Goal: Task Accomplishment & Management: Complete application form

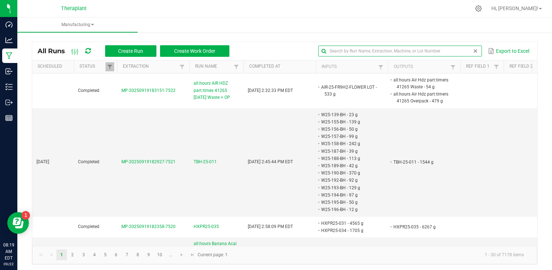
click at [461, 52] on input "text" at bounding box center [399, 51] width 163 height 11
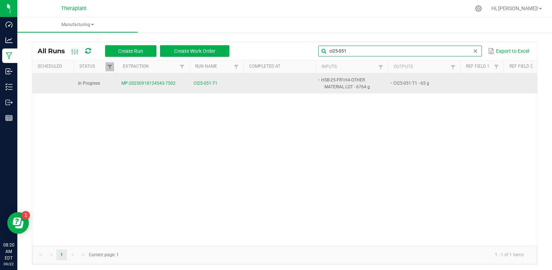
type input "ci25-051"
click at [202, 80] on span "CI25-051-T1" at bounding box center [206, 83] width 24 height 7
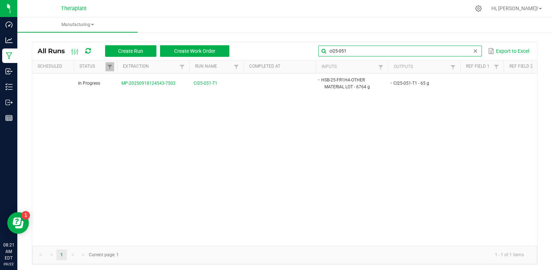
drag, startPoint x: 467, startPoint y: 52, endPoint x: 302, endPoint y: 33, distance: 167.1
click at [302, 33] on manufacturing-component "Manufacturing All Runs Create Run Create Work Order ci25-051 Export to Excel Sc…" at bounding box center [284, 144] width 535 height 254
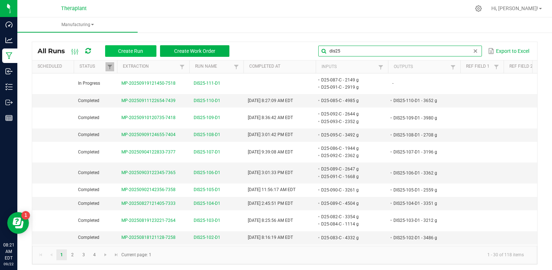
type input "dis25"
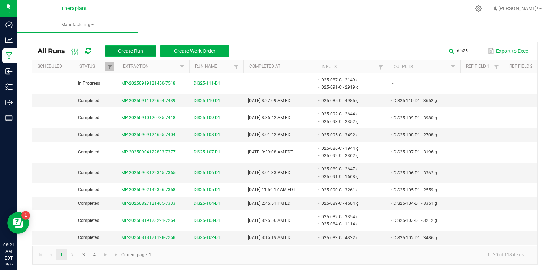
click at [136, 51] on span "Create Run" at bounding box center [130, 51] width 25 height 6
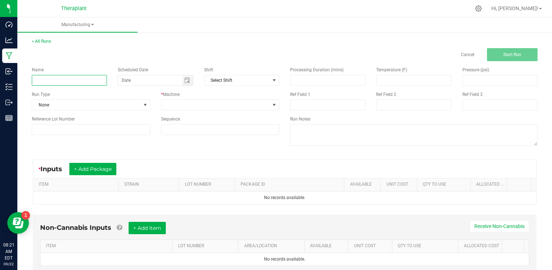
click at [82, 81] on input at bounding box center [69, 80] width 75 height 11
type input "DIS25-112-D1"
click at [198, 106] on span at bounding box center [216, 105] width 109 height 10
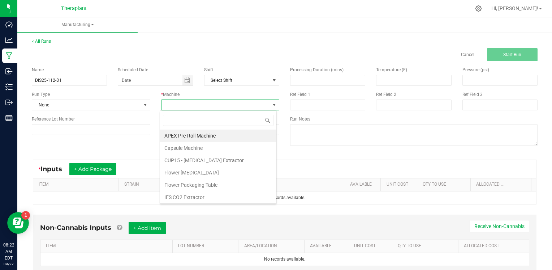
scroll to position [10, 117]
click at [213, 200] on li "IES CO2 Extractor" at bounding box center [218, 197] width 116 height 12
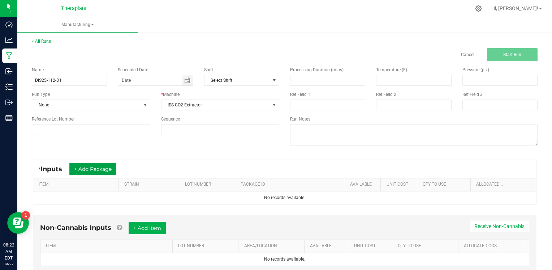
click at [103, 171] on button "+ Add Package" at bounding box center [92, 169] width 47 height 12
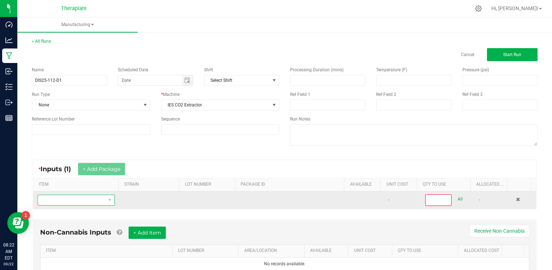
click at [94, 200] on span "NO DATA FOUND" at bounding box center [72, 200] width 68 height 10
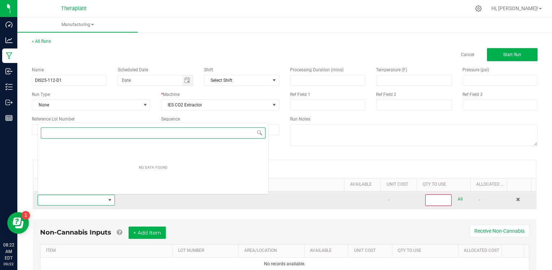
scroll to position [10, 74]
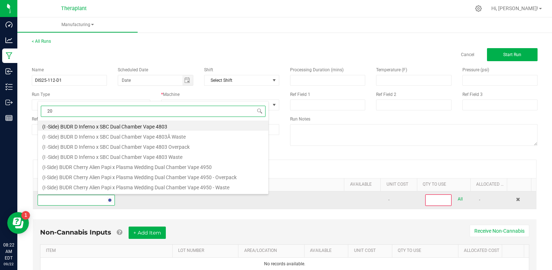
type input "2"
type input "101-C"
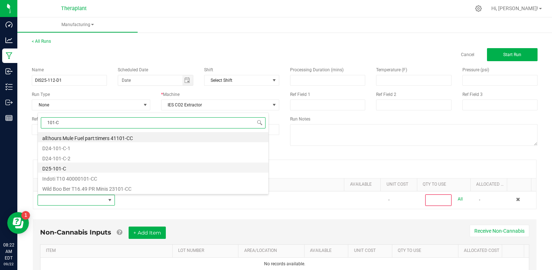
click at [56, 163] on li "D25-101-C" at bounding box center [153, 167] width 231 height 10
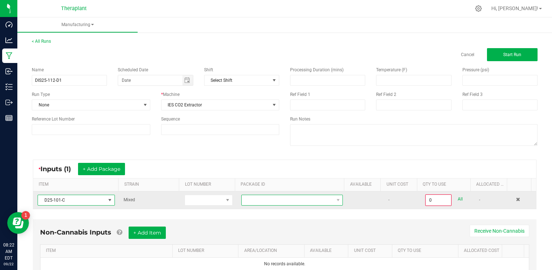
click at [243, 199] on span at bounding box center [288, 200] width 92 height 10
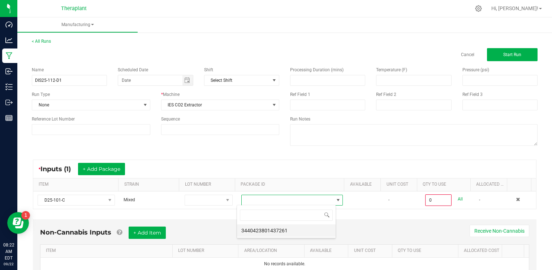
click at [253, 232] on li "3440423801437261" at bounding box center [286, 230] width 99 height 12
click at [253, 232] on div "Non-Cannabis Inputs + Add Item Receive Non-Cannabis" at bounding box center [284, 235] width 489 height 18
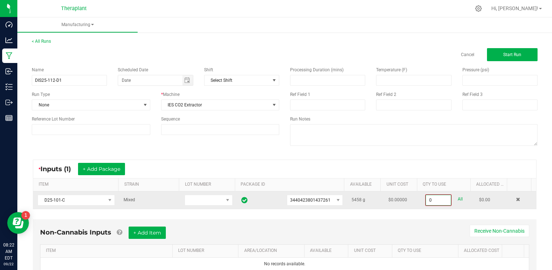
click at [426, 200] on input "0" at bounding box center [438, 200] width 25 height 10
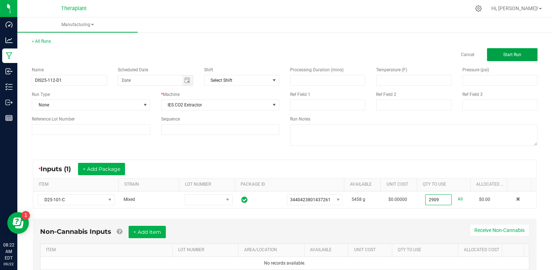
type input "2909.0000 g"
click at [514, 52] on span "Start Run" at bounding box center [513, 54] width 18 height 5
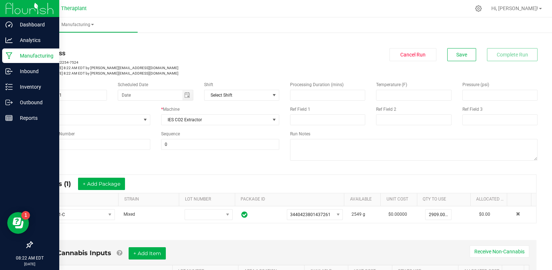
click at [9, 55] on icon at bounding box center [9, 55] width 7 height 7
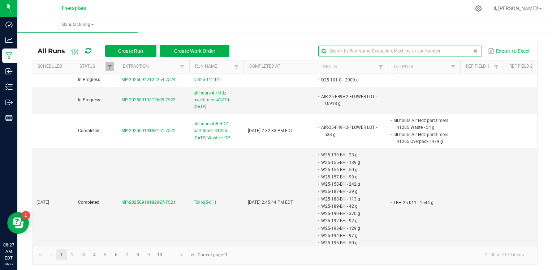
click at [461, 51] on input "text" at bounding box center [399, 51] width 163 height 11
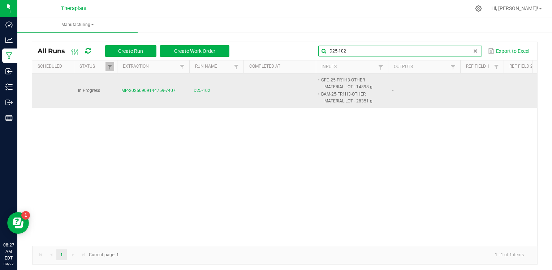
type input "D25-102"
click at [209, 91] on span "D25-102" at bounding box center [202, 90] width 17 height 7
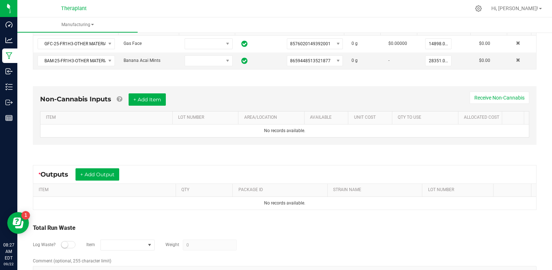
scroll to position [191, 0]
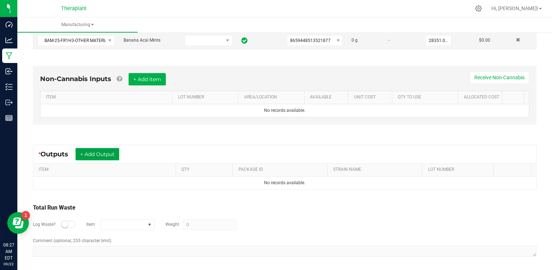
click at [104, 153] on button "+ Add Output" at bounding box center [98, 154] width 44 height 12
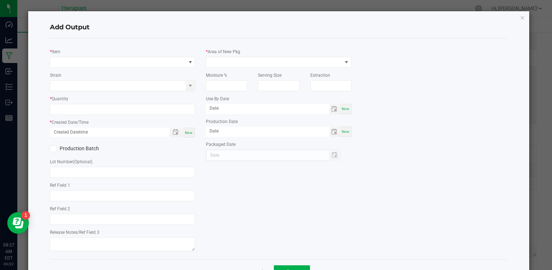
type input "Terp Extraction"
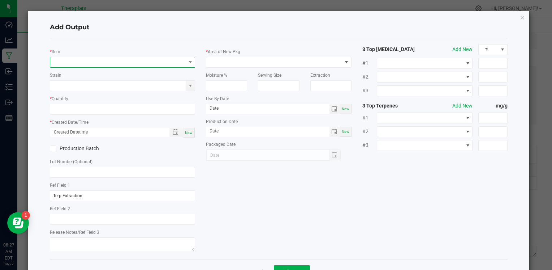
click at [121, 58] on span "NO DATA FOUND" at bounding box center [118, 62] width 136 height 10
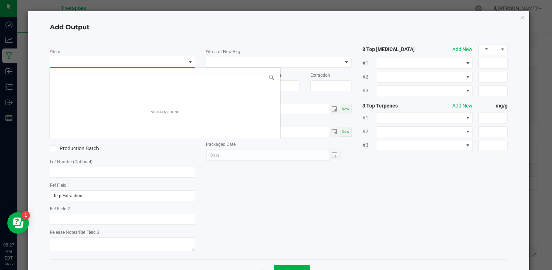
scroll to position [10, 144]
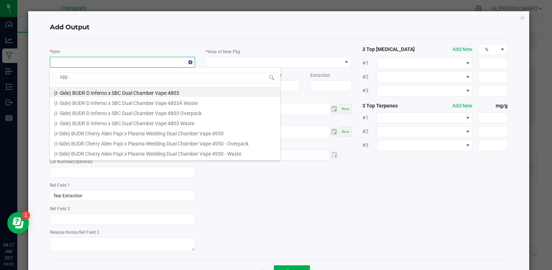
type input "102-C"
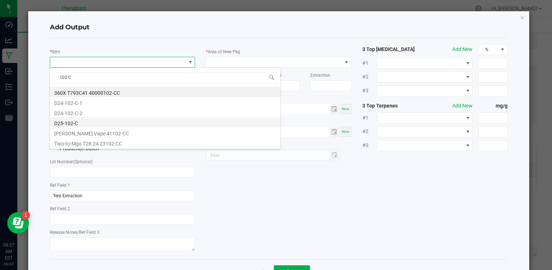
click at [61, 122] on li "D25-102-C" at bounding box center [165, 122] width 231 height 10
type input "0.0000 g"
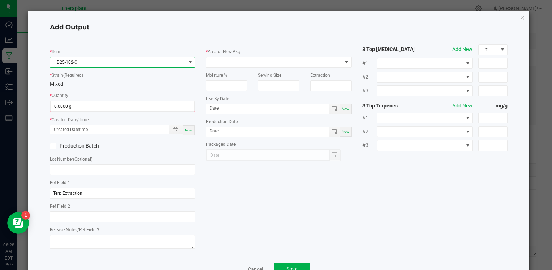
click at [187, 127] on div "Now" at bounding box center [189, 130] width 12 height 10
type input "09/22/2025 8:28 AM"
type input "[DATE]"
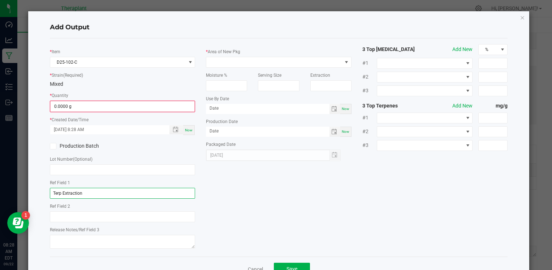
click at [87, 196] on input "Terp Extraction" at bounding box center [122, 193] width 145 height 11
type input "T"
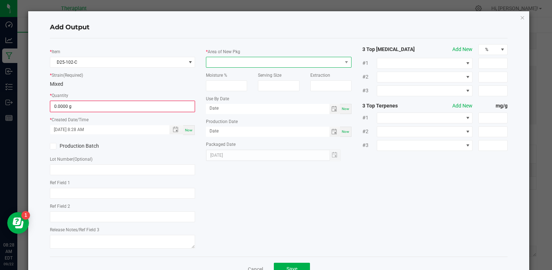
click at [234, 61] on span at bounding box center [274, 62] width 136 height 10
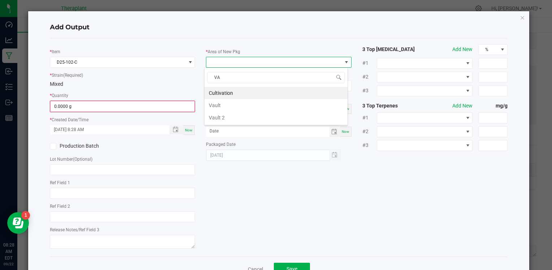
type input "VAU"
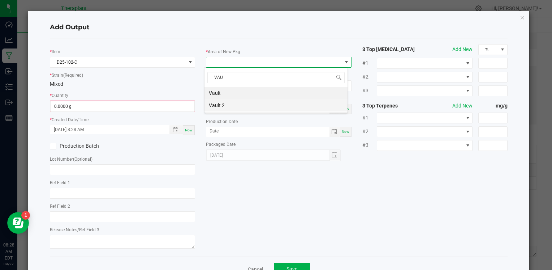
click at [223, 102] on li "Vault 2" at bounding box center [276, 105] width 143 height 12
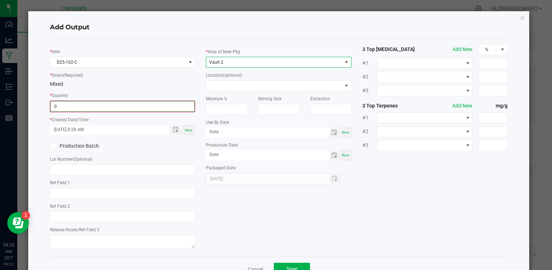
click at [158, 105] on input "0" at bounding box center [123, 106] width 144 height 10
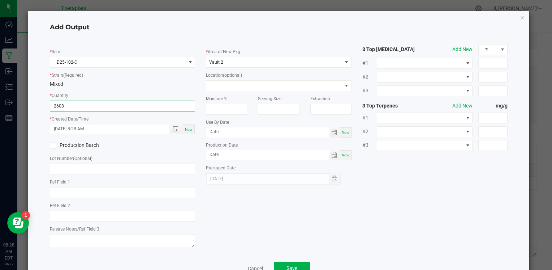
scroll to position [22, 0]
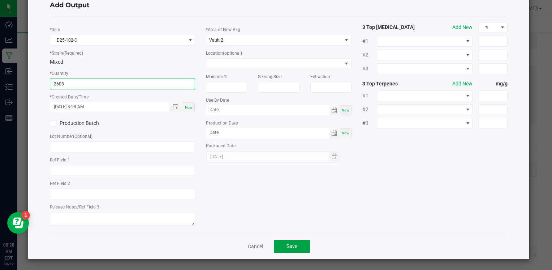
type input "2608.0000 g"
click at [297, 249] on button "Save" at bounding box center [292, 246] width 36 height 13
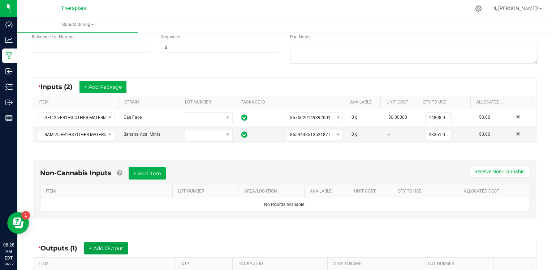
scroll to position [0, 0]
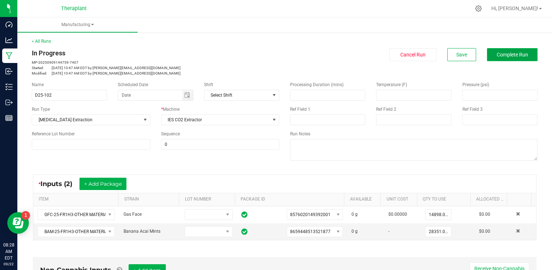
click at [497, 52] on span "Complete Run" at bounding box center [512, 55] width 31 height 6
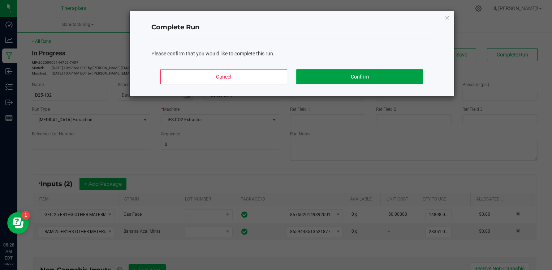
click at [402, 72] on button "Confirm" at bounding box center [359, 76] width 127 height 15
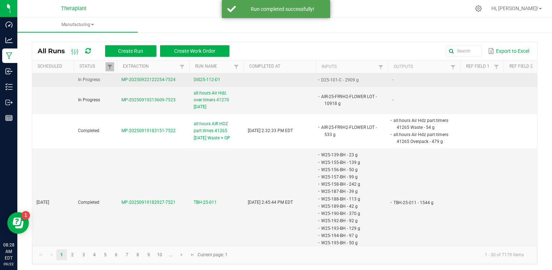
click at [202, 80] on span "DIS25-112-D1" at bounding box center [207, 79] width 27 height 7
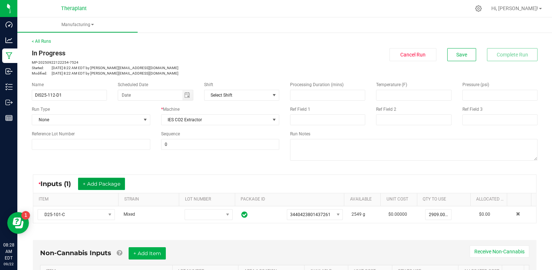
click at [100, 184] on button "+ Add Package" at bounding box center [101, 184] width 47 height 12
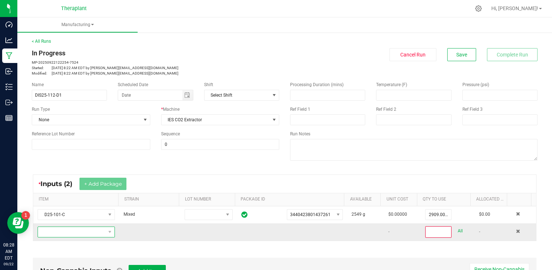
click at [88, 234] on span "NO DATA FOUND" at bounding box center [72, 232] width 68 height 10
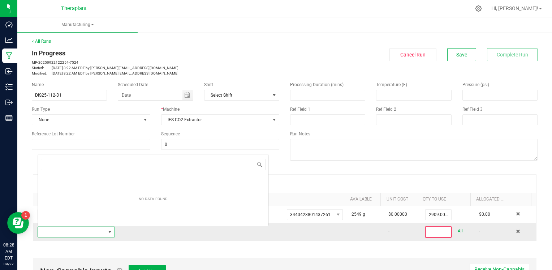
scroll to position [10, 74]
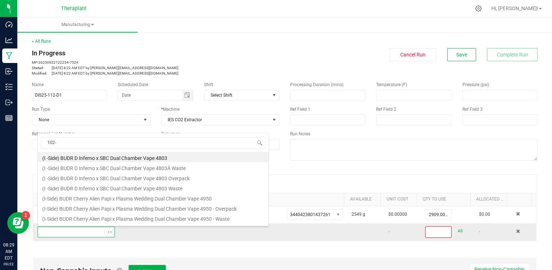
type input "102-C"
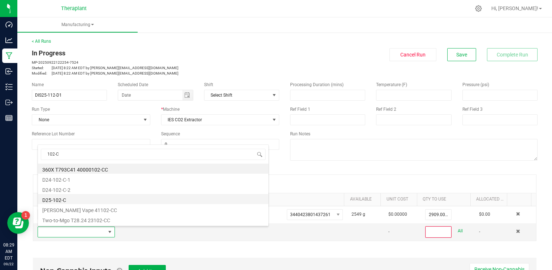
click at [76, 196] on li "D25-102-C" at bounding box center [153, 199] width 231 height 10
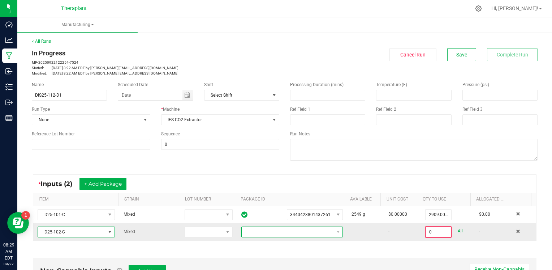
click at [256, 230] on span at bounding box center [288, 232] width 92 height 10
click at [254, 259] on li "5025832050191406" at bounding box center [286, 262] width 99 height 12
click at [458, 229] on link "All" at bounding box center [460, 231] width 5 height 10
type input "2608.0000 g"
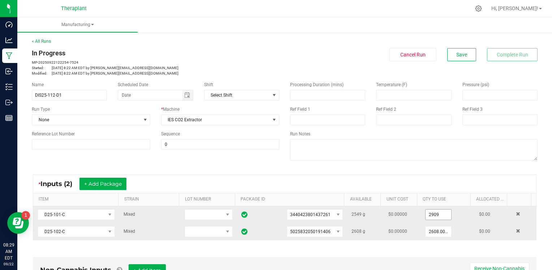
click at [431, 212] on input "2909" at bounding box center [439, 214] width 26 height 10
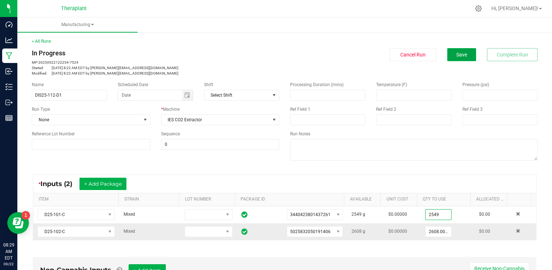
type input "2549.0000 g"
click at [449, 58] on button "Save" at bounding box center [462, 54] width 29 height 13
click at [458, 51] on button "Save" at bounding box center [462, 54] width 29 height 13
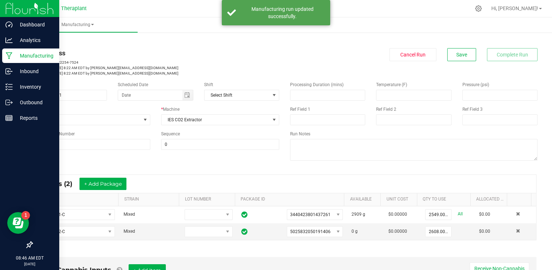
click at [29, 53] on p "Manufacturing" at bounding box center [34, 55] width 43 height 9
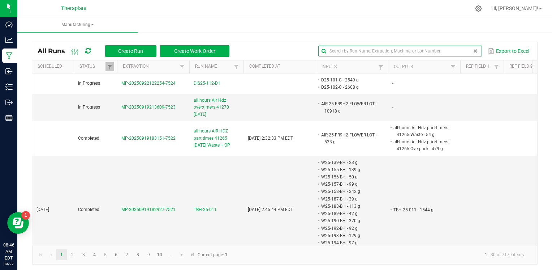
click at [459, 50] on input "text" at bounding box center [399, 51] width 163 height 11
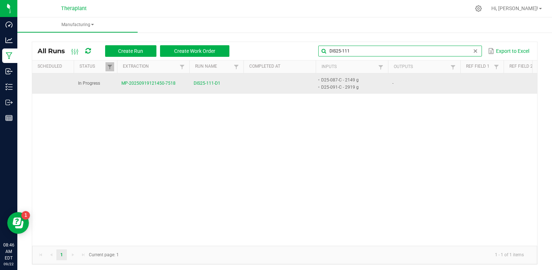
type input "DIS25-111"
click at [218, 85] on span "DIS25-111-D1" at bounding box center [207, 83] width 27 height 7
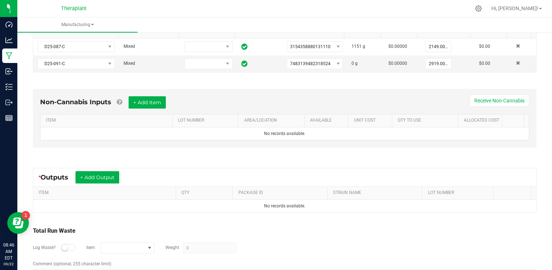
scroll to position [168, 0]
click at [106, 174] on button "+ Add Output" at bounding box center [98, 176] width 44 height 12
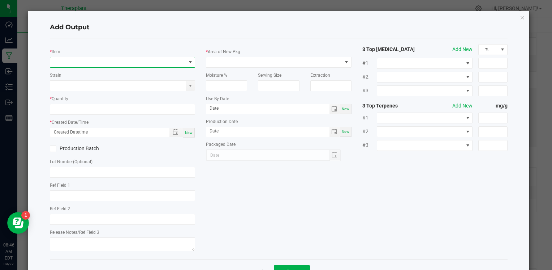
click at [113, 60] on span "NO DATA FOUND" at bounding box center [118, 62] width 136 height 10
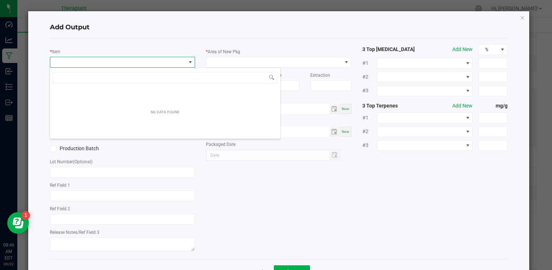
scroll to position [10, 144]
type input "DIS25-111"
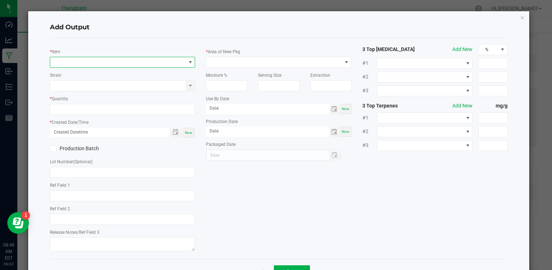
click at [104, 57] on span "NO DATA FOUND" at bounding box center [118, 62] width 136 height 10
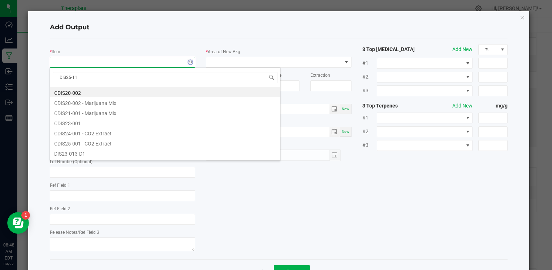
type input "DIS25-111"
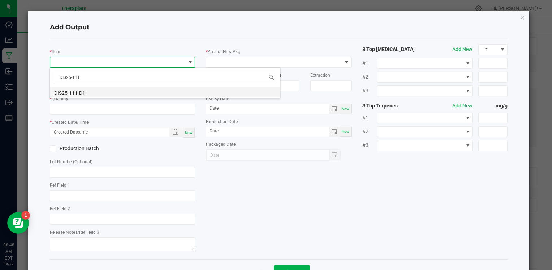
click at [85, 90] on li "DIS25-111-D1" at bounding box center [165, 92] width 231 height 10
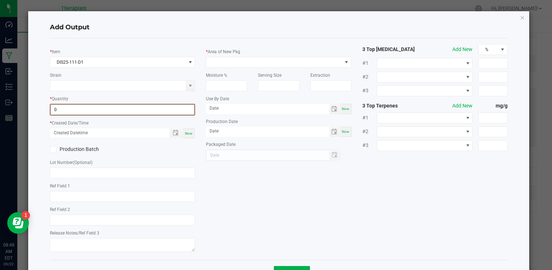
click at [72, 107] on input "0" at bounding box center [123, 109] width 144 height 10
type input "4212.0000 g"
click at [186, 131] on span "Now" at bounding box center [189, 133] width 8 height 4
type input "09/22/2025 8:48 AM"
type input "[DATE]"
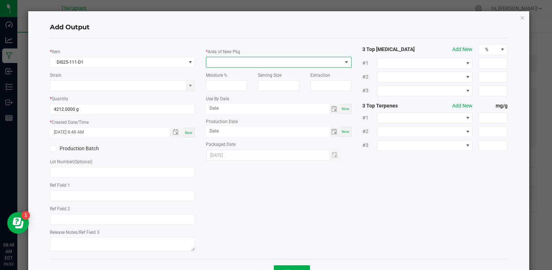
click at [260, 64] on span at bounding box center [274, 62] width 136 height 10
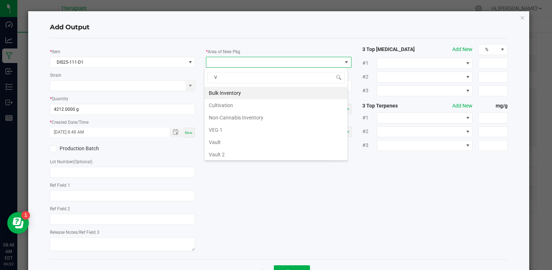
type input "VA"
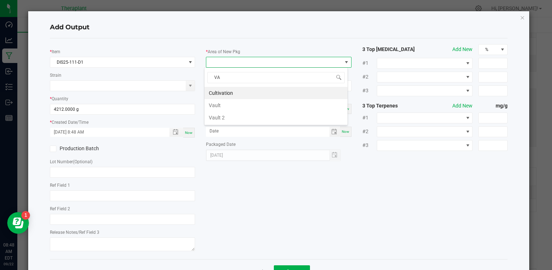
click at [235, 113] on li "Vault 2" at bounding box center [276, 117] width 143 height 12
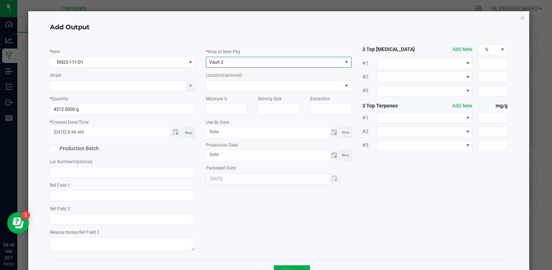
scroll to position [25, 0]
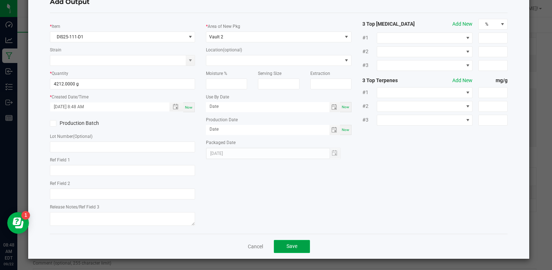
click at [301, 247] on button "Save" at bounding box center [292, 246] width 36 height 13
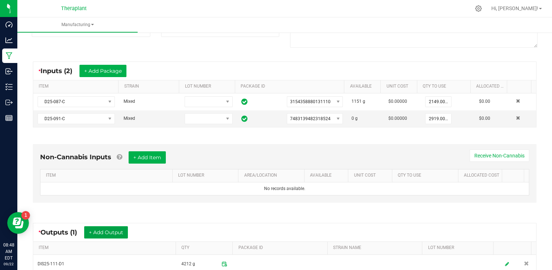
scroll to position [0, 0]
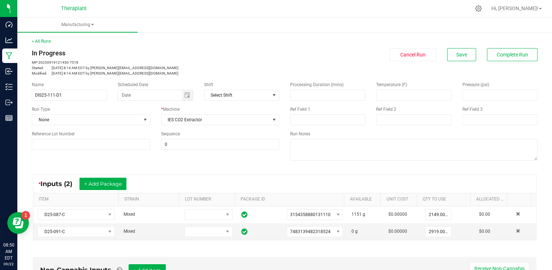
click at [303, 75] on div "In Progress MP-20250919121450-7518 Started: Sep 19, 2025 8:14 AM EDT by b.jasen…" at bounding box center [284, 62] width 517 height 28
click at [457, 57] on span "Save" at bounding box center [462, 55] width 11 height 6
click at [511, 55] on span "Complete Run" at bounding box center [512, 55] width 31 height 6
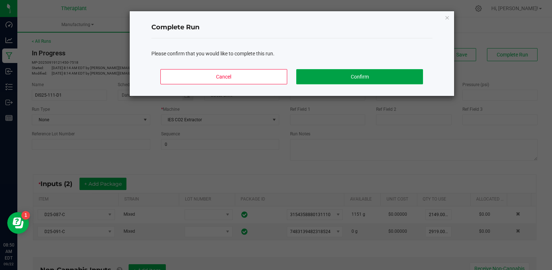
click at [412, 70] on button "Confirm" at bounding box center [359, 76] width 127 height 15
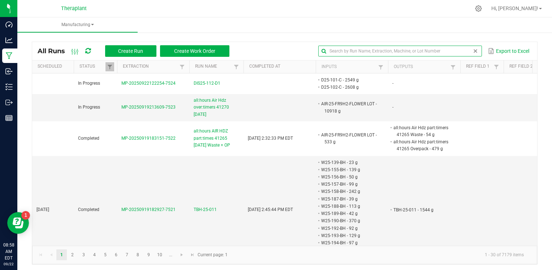
click at [459, 51] on input "text" at bounding box center [399, 51] width 163 height 11
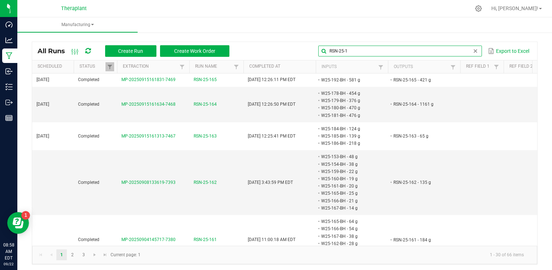
type input "RSN-25-1"
click at [473, 50] on span at bounding box center [476, 51] width 6 height 6
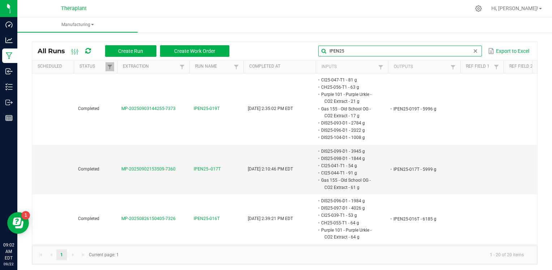
type input "IPEN25"
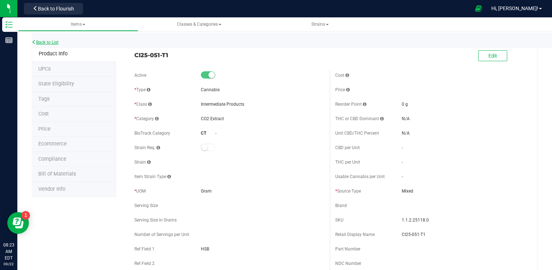
click at [53, 43] on link "Back to List" at bounding box center [45, 42] width 27 height 5
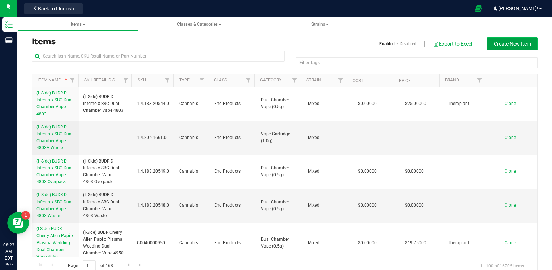
click at [513, 42] on span "Create New Item" at bounding box center [512, 44] width 37 height 6
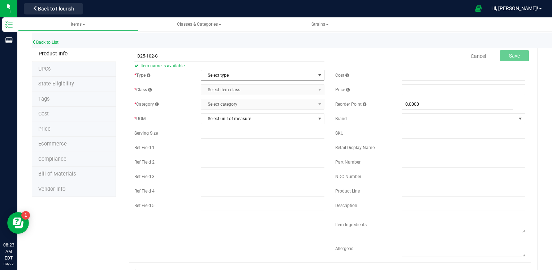
type input "D25-102-C"
click at [315, 74] on span "select" at bounding box center [319, 75] width 9 height 10
click at [277, 90] on li "Cannabis" at bounding box center [260, 87] width 121 height 11
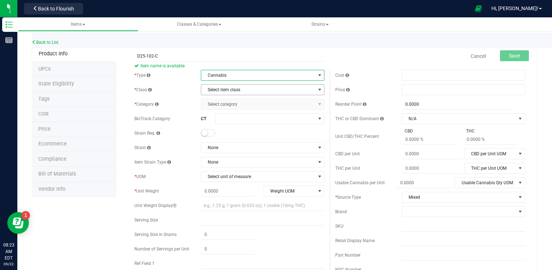
click at [273, 89] on span "Select item class" at bounding box center [258, 90] width 114 height 10
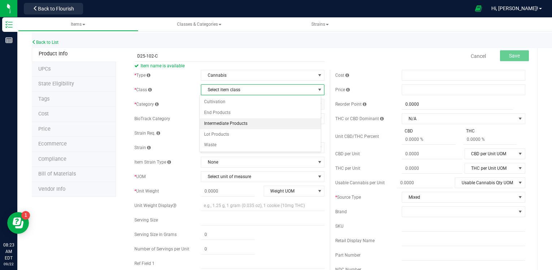
click at [231, 121] on li "Intermediate Products" at bounding box center [260, 123] width 121 height 11
click at [238, 102] on span "Select category" at bounding box center [258, 104] width 114 height 10
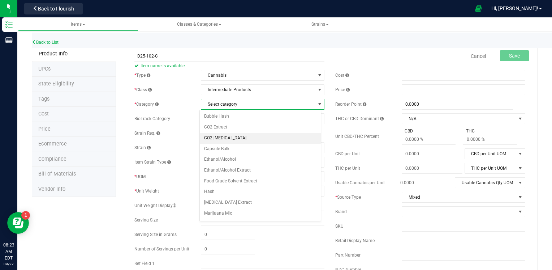
click at [218, 137] on li "CO2 Hash Oil" at bounding box center [260, 138] width 121 height 11
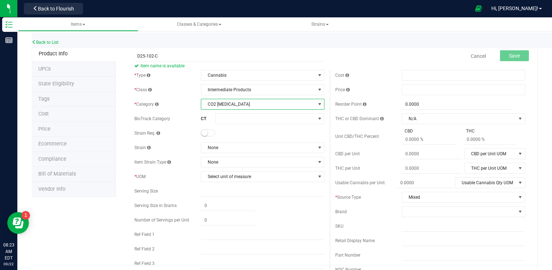
click at [222, 105] on span "CO2 Hash Oil" at bounding box center [258, 104] width 114 height 10
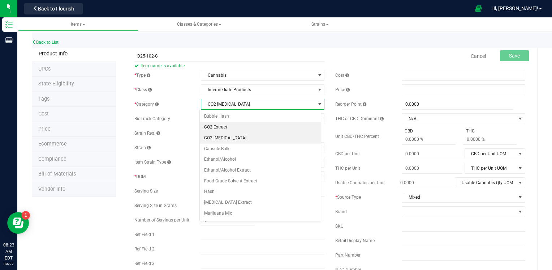
click at [214, 127] on li "CO2 Extract" at bounding box center [260, 127] width 121 height 11
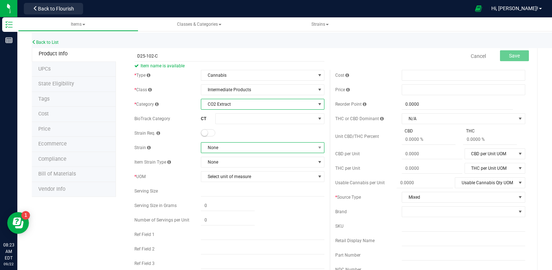
click at [215, 146] on span "None" at bounding box center [258, 147] width 114 height 10
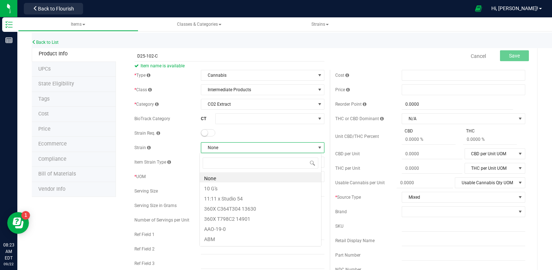
scroll to position [10, 122]
type input "MIXED"
click at [211, 176] on li "Mixed" at bounding box center [260, 177] width 121 height 10
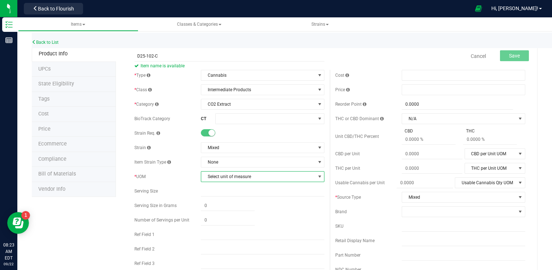
click at [221, 174] on span "Select unit of measure" at bounding box center [258, 176] width 114 height 10
click at [213, 80] on li "Gram" at bounding box center [260, 77] width 121 height 11
click at [509, 57] on span "Save" at bounding box center [514, 56] width 11 height 6
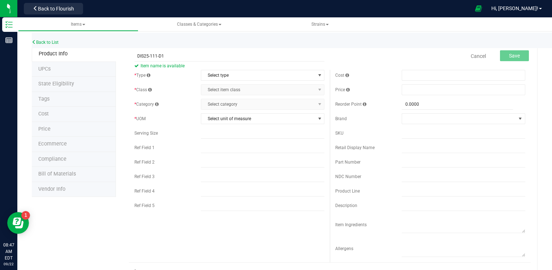
type input "DIS25-111-D1"
click at [296, 81] on div "* Type Select type Select type Cannabis Non-Inventory Raw Materials Supplies * …" at bounding box center [229, 142] width 201 height 145
click at [298, 77] on span "Select type" at bounding box center [258, 75] width 114 height 10
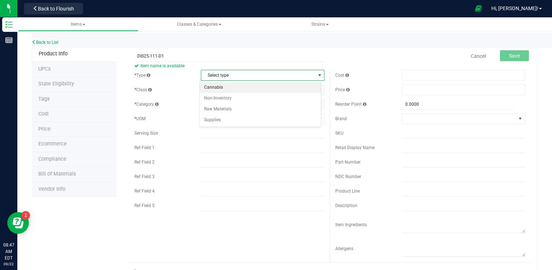
click at [242, 89] on li "Cannabis" at bounding box center [260, 87] width 121 height 11
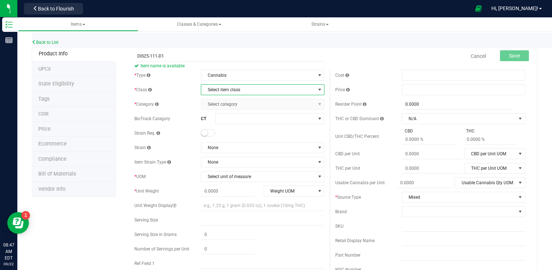
click at [249, 87] on span "Select item class" at bounding box center [258, 90] width 114 height 10
click at [226, 124] on li "Intermediate Products" at bounding box center [260, 123] width 121 height 11
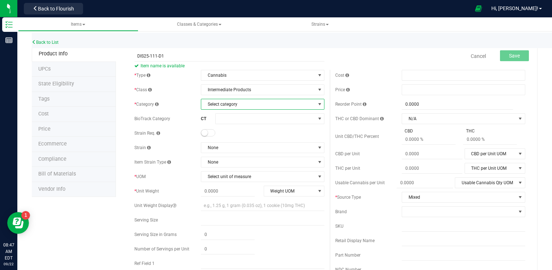
click at [263, 106] on span "Select category" at bounding box center [258, 104] width 114 height 10
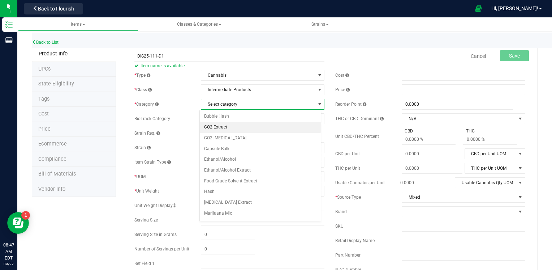
click at [230, 128] on li "CO2 Extract" at bounding box center [260, 127] width 121 height 11
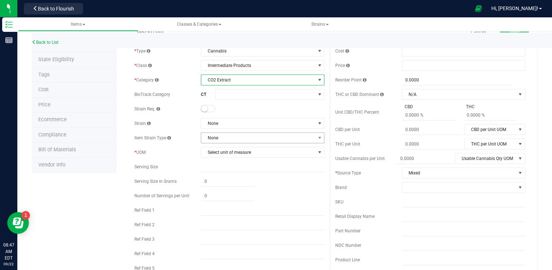
scroll to position [25, 0]
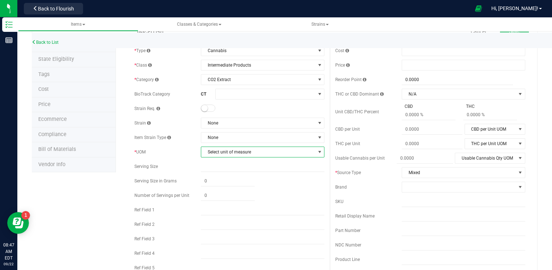
click at [247, 154] on span "Select unit of measure" at bounding box center [258, 152] width 114 height 10
click at [221, 177] on li "Gram" at bounding box center [260, 175] width 121 height 11
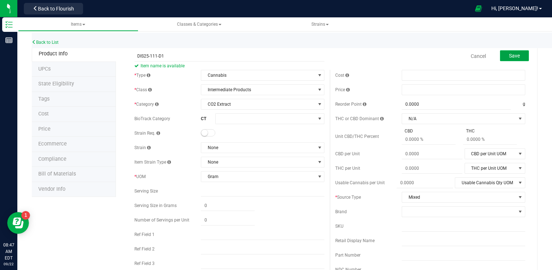
click at [517, 56] on button "Save" at bounding box center [514, 55] width 29 height 11
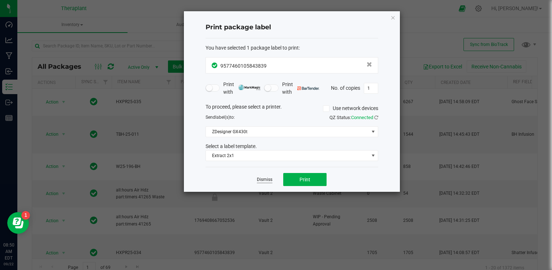
click at [259, 181] on link "Dismiss" at bounding box center [265, 179] width 16 height 6
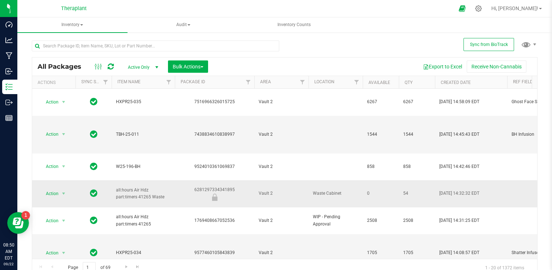
click at [259, 181] on td "Vault 2" at bounding box center [282, 193] width 54 height 27
click at [112, 69] on icon at bounding box center [111, 66] width 6 height 7
